Goal: Entertainment & Leisure: Consume media (video, audio)

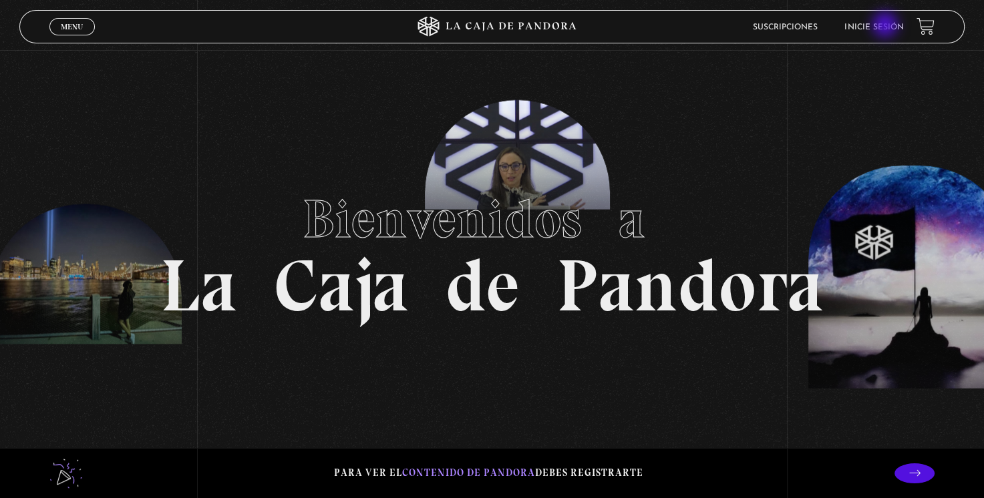
click at [886, 26] on link "Inicie sesión" at bounding box center [873, 27] width 59 height 8
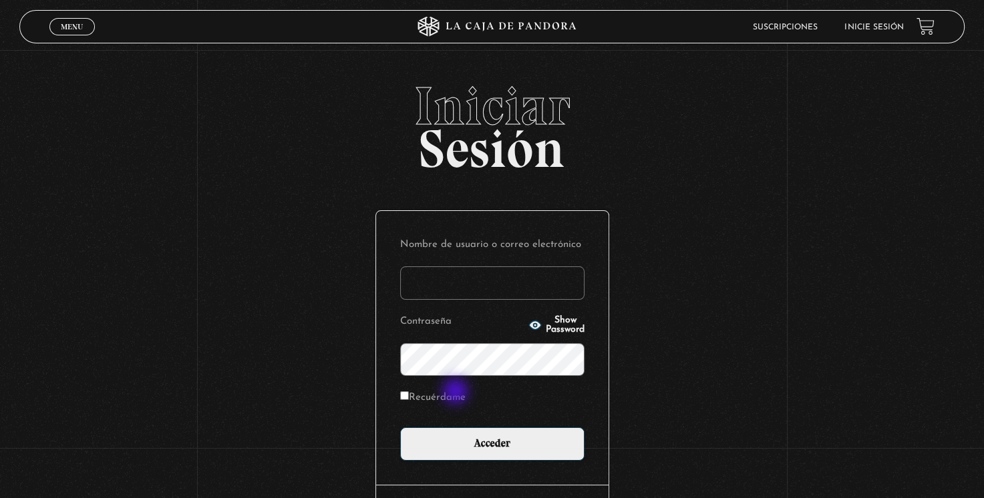
type input "[EMAIL_ADDRESS][DOMAIN_NAME]"
click at [457, 393] on label "Recuérdame" at bounding box center [432, 398] width 65 height 21
click at [409, 393] on input "Recuérdame" at bounding box center [404, 395] width 9 height 9
checkbox input "true"
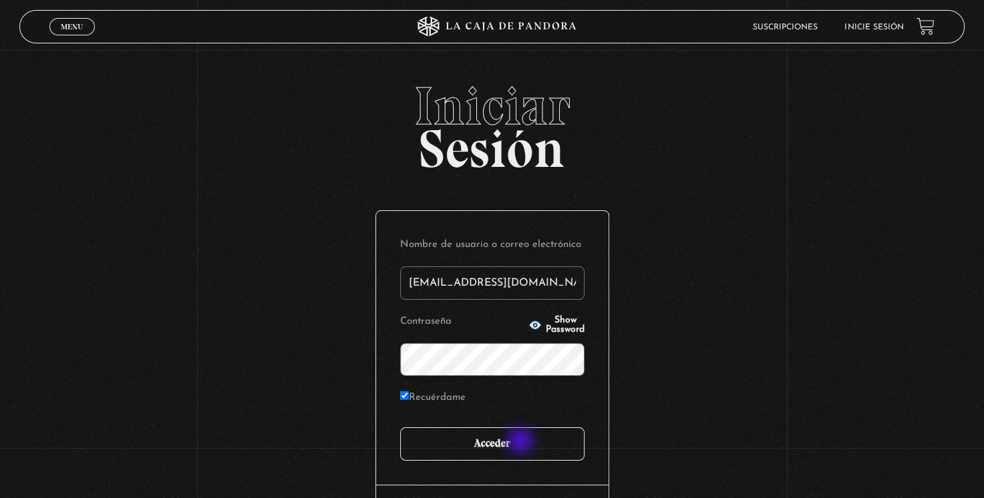
click at [522, 442] on input "Acceder" at bounding box center [492, 443] width 184 height 33
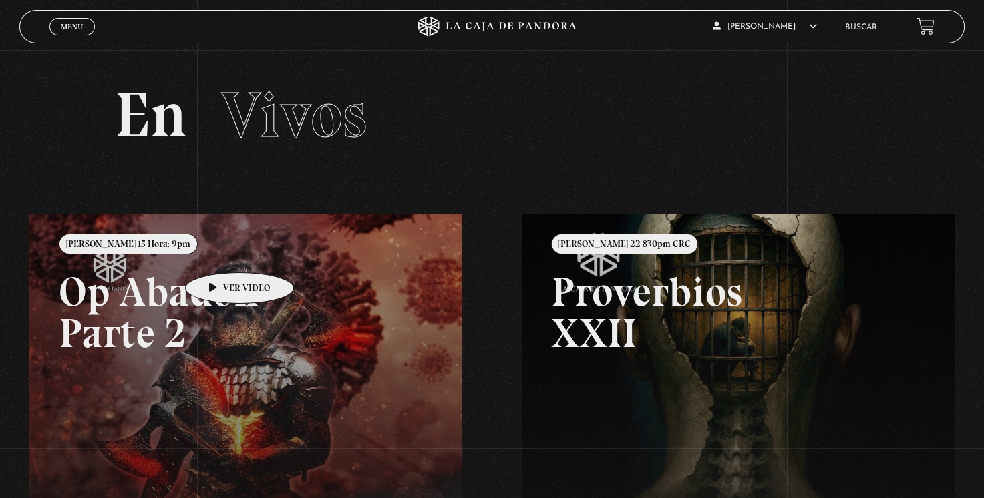
click at [218, 252] on link at bounding box center [521, 463] width 984 height 498
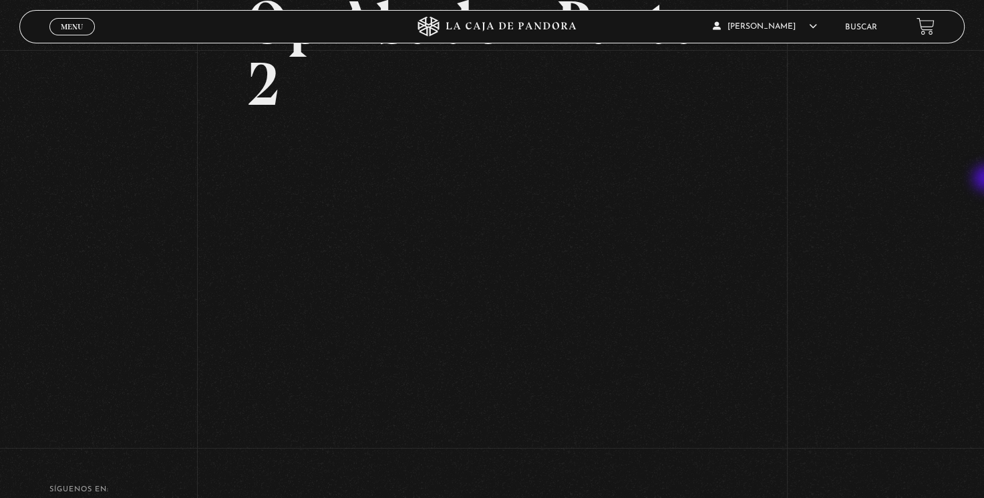
scroll to position [144, 0]
